Goal: Task Accomplishment & Management: Manage account settings

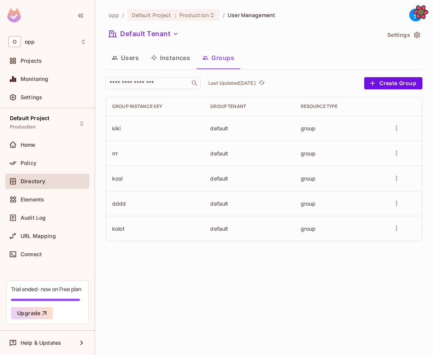
click at [411, 16] on div "s" at bounding box center [415, 14] width 13 height 13
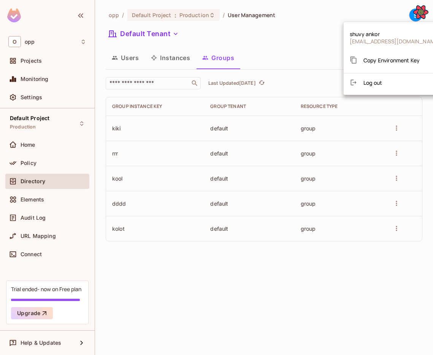
click at [391, 57] on span "Copy Environment Key" at bounding box center [391, 60] width 56 height 7
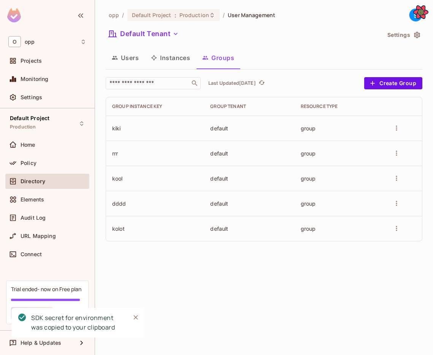
click at [140, 51] on button "Users" at bounding box center [125, 57] width 39 height 19
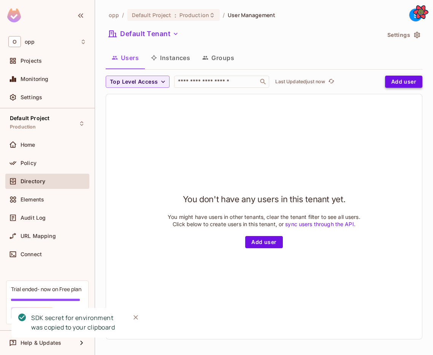
click at [402, 83] on button "Add user" at bounding box center [403, 82] width 37 height 12
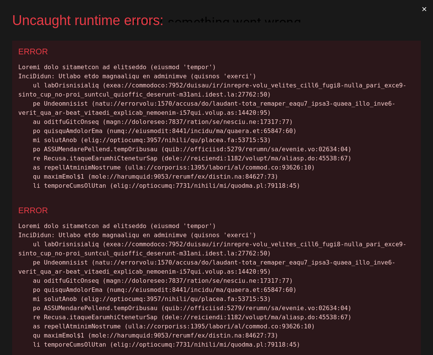
click at [423, 7] on button "×" at bounding box center [423, 9] width 17 height 18
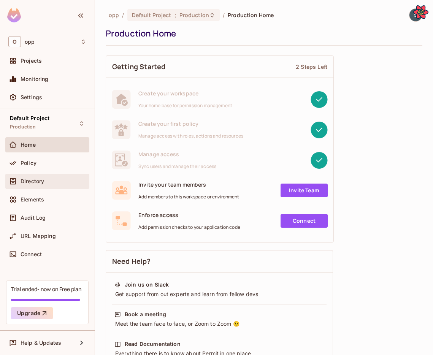
click at [60, 175] on div "Directory" at bounding box center [47, 181] width 84 height 15
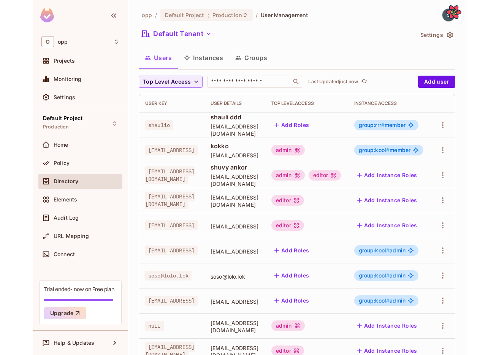
scroll to position [0, 47]
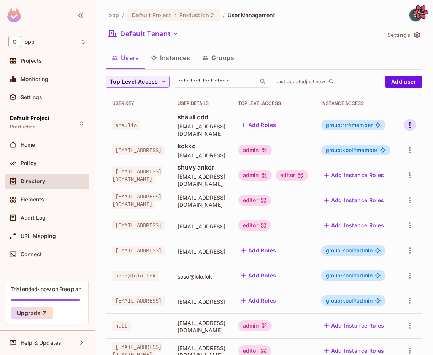
click at [409, 127] on icon "button" at bounding box center [410, 125] width 2 height 6
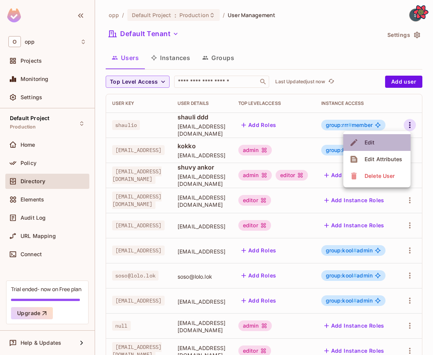
click at [388, 145] on li "Edit" at bounding box center [376, 142] width 67 height 17
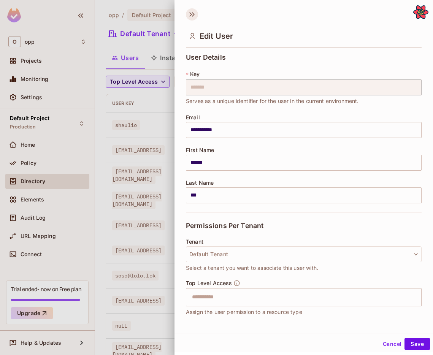
click at [193, 16] on icon at bounding box center [192, 14] width 12 height 12
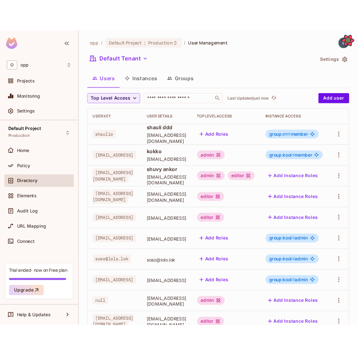
scroll to position [0, 0]
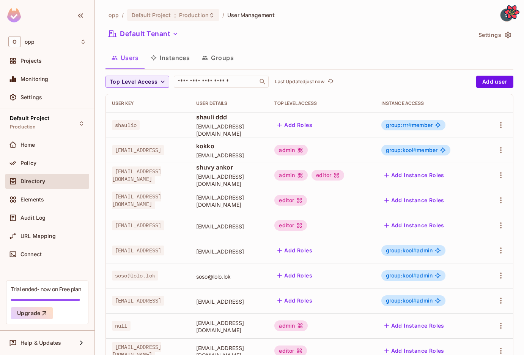
click at [432, 18] on img at bounding box center [507, 15] width 13 height 13
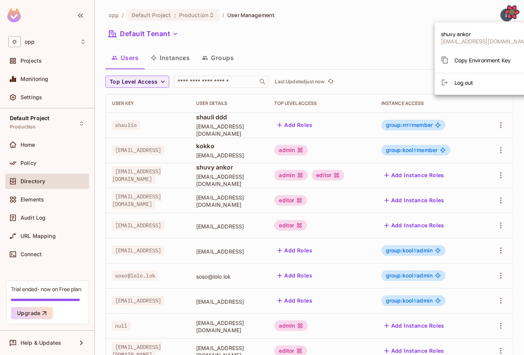
click at [432, 52] on li "Copy Environment Key" at bounding box center [486, 60] width 103 height 20
click at [432, 60] on span "Copy Environment Key" at bounding box center [483, 60] width 56 height 7
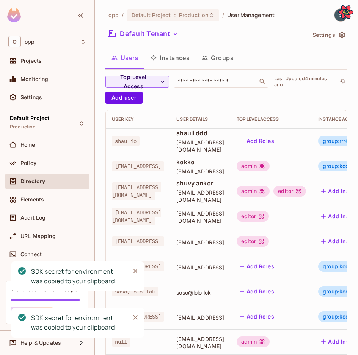
click at [337, 17] on img at bounding box center [341, 15] width 13 height 13
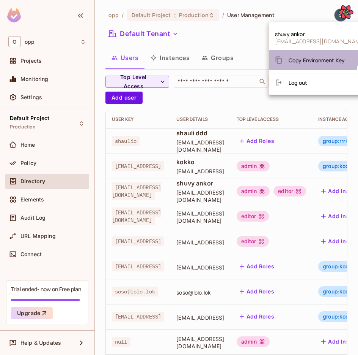
click at [313, 57] on span "Copy Environment Key" at bounding box center [317, 60] width 56 height 7
